Goal: Task Accomplishment & Management: Use online tool/utility

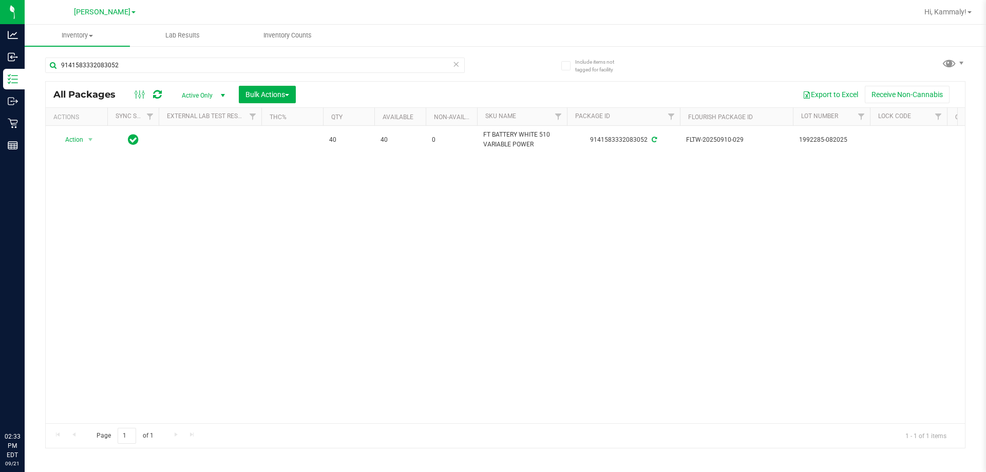
click at [313, 64] on input "9141583332083052" at bounding box center [255, 65] width 420 height 15
type input "9928054965109686"
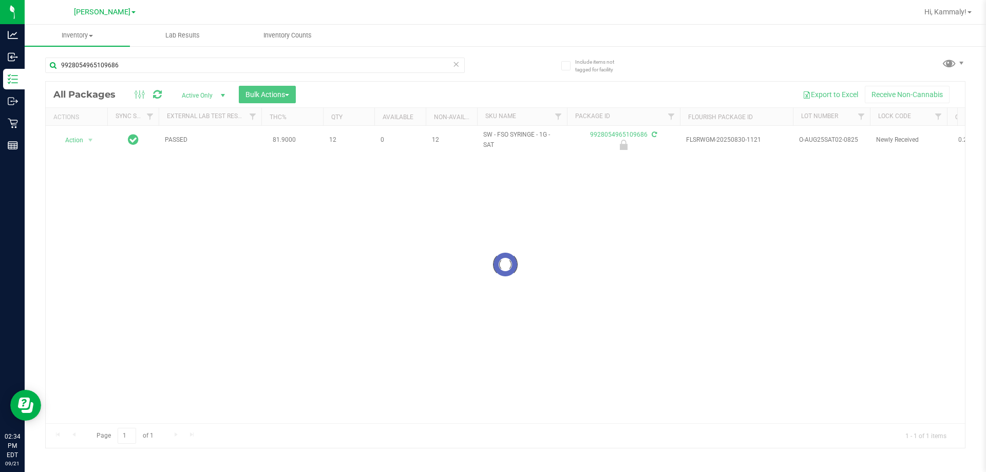
click at [90, 142] on div at bounding box center [505, 265] width 919 height 366
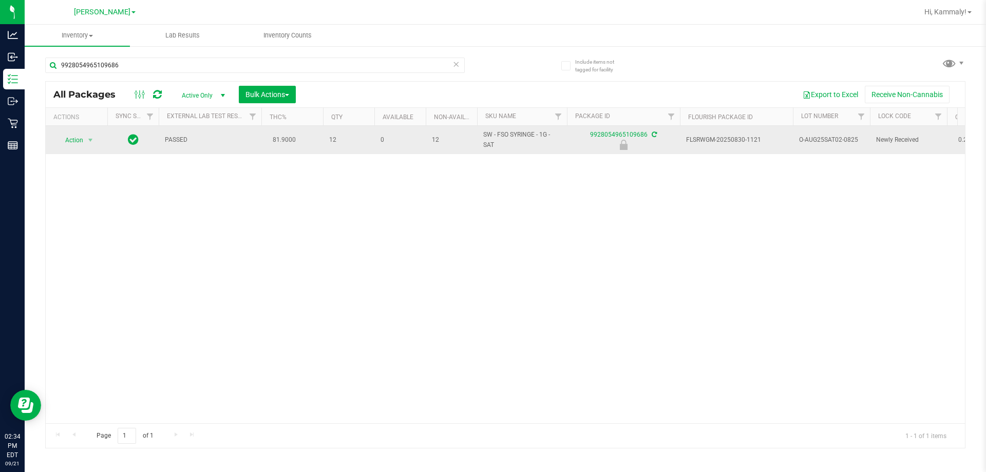
click at [73, 143] on span "Action" at bounding box center [70, 140] width 28 height 14
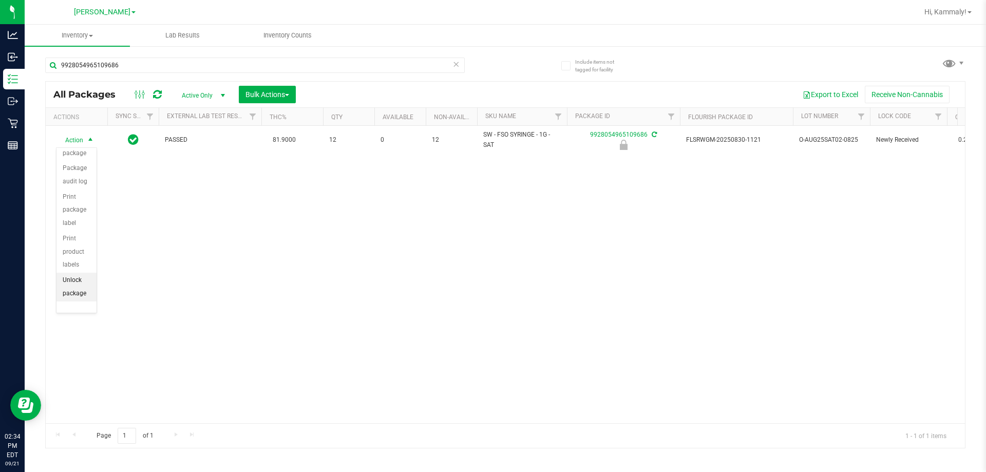
click at [80, 291] on li "Unlock package" at bounding box center [76, 287] width 40 height 28
